Goal: Find specific page/section: Find specific page/section

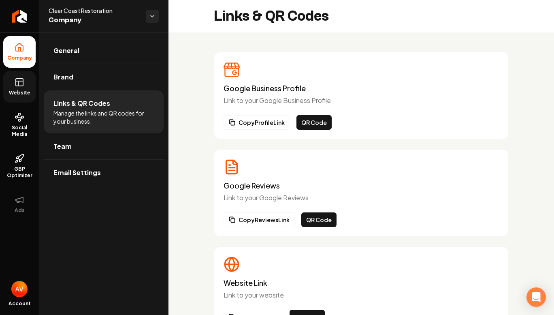
drag, startPoint x: 0, startPoint y: 0, endPoint x: 23, endPoint y: 97, distance: 99.5
click at [23, 97] on link "Website" at bounding box center [19, 87] width 32 height 32
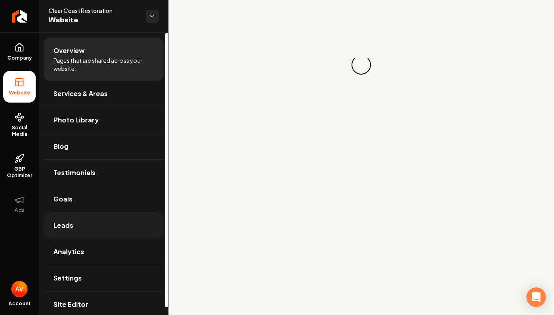
click at [71, 226] on span "Leads" at bounding box center [64, 225] width 20 height 10
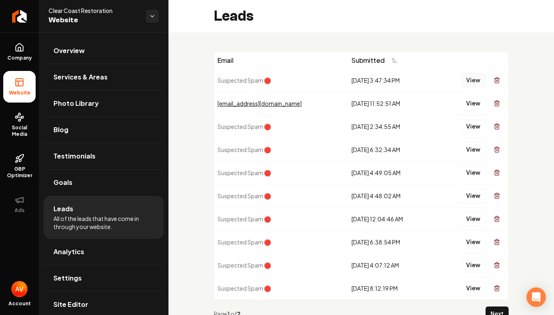
click at [463, 78] on button "View" at bounding box center [473, 80] width 25 height 15
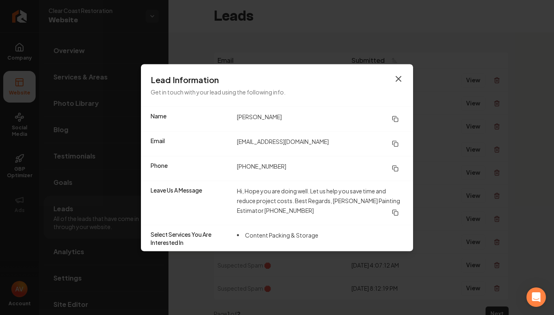
click at [398, 82] on icon "button" at bounding box center [399, 79] width 10 height 10
